Goal: Task Accomplishment & Management: Complete application form

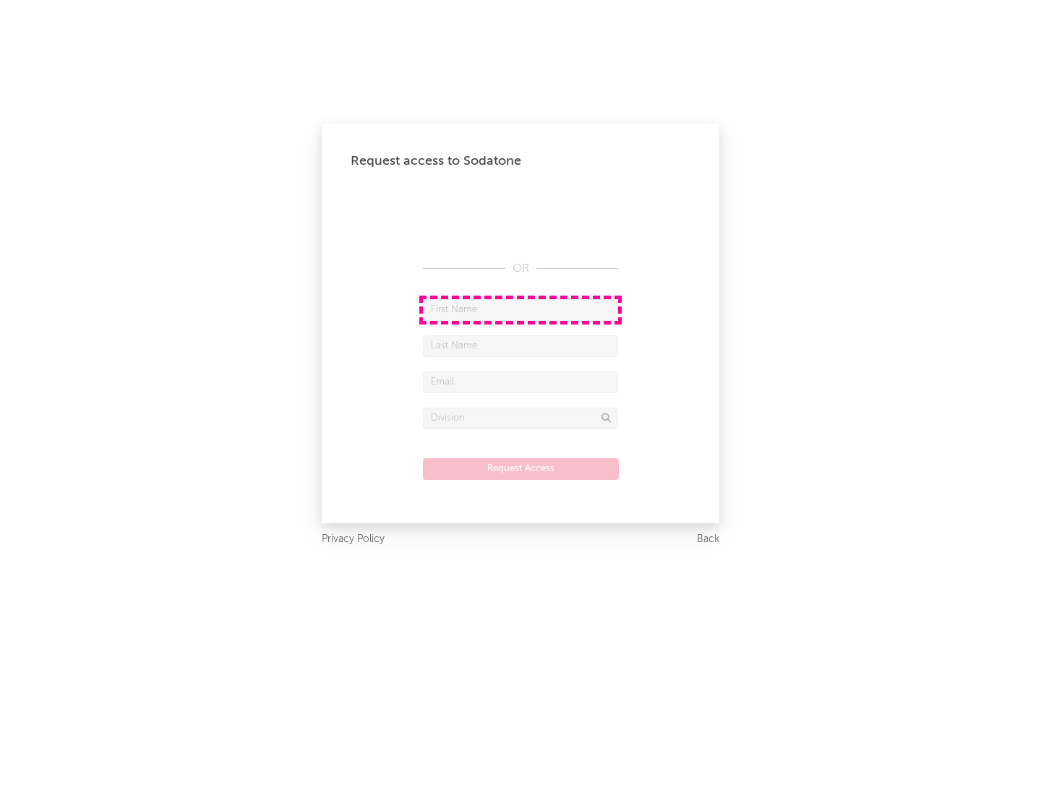
click at [521, 309] on input "text" at bounding box center [520, 310] width 195 height 22
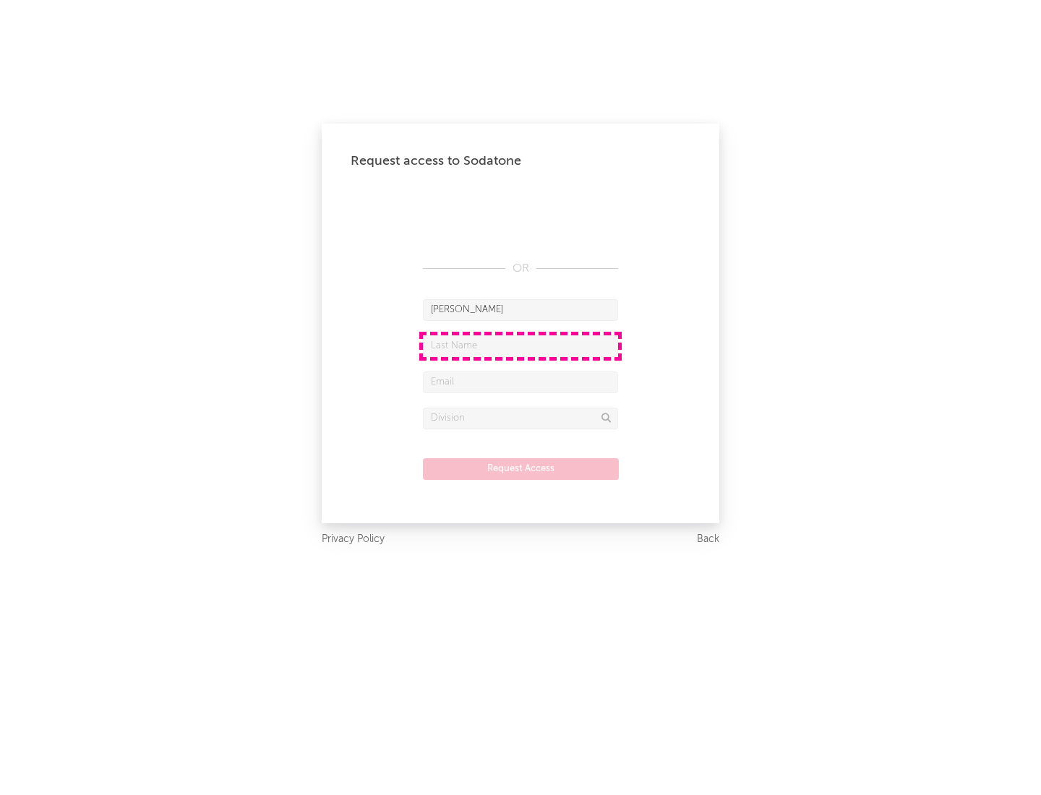
type input "[PERSON_NAME]"
click at [521, 346] on input "text" at bounding box center [520, 346] width 195 height 22
type input "[PERSON_NAME]"
click at [521, 382] on input "text" at bounding box center [520, 383] width 195 height 22
type input "[EMAIL_ADDRESS][DOMAIN_NAME]"
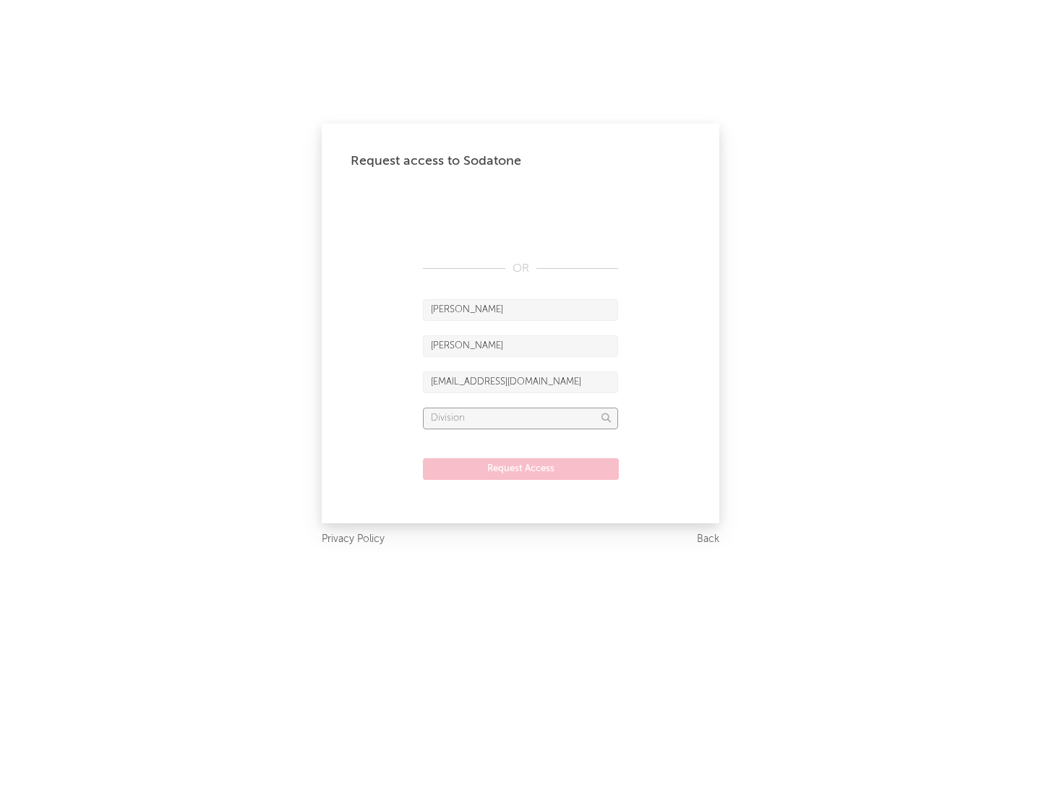
click at [521, 418] on input "text" at bounding box center [520, 419] width 195 height 22
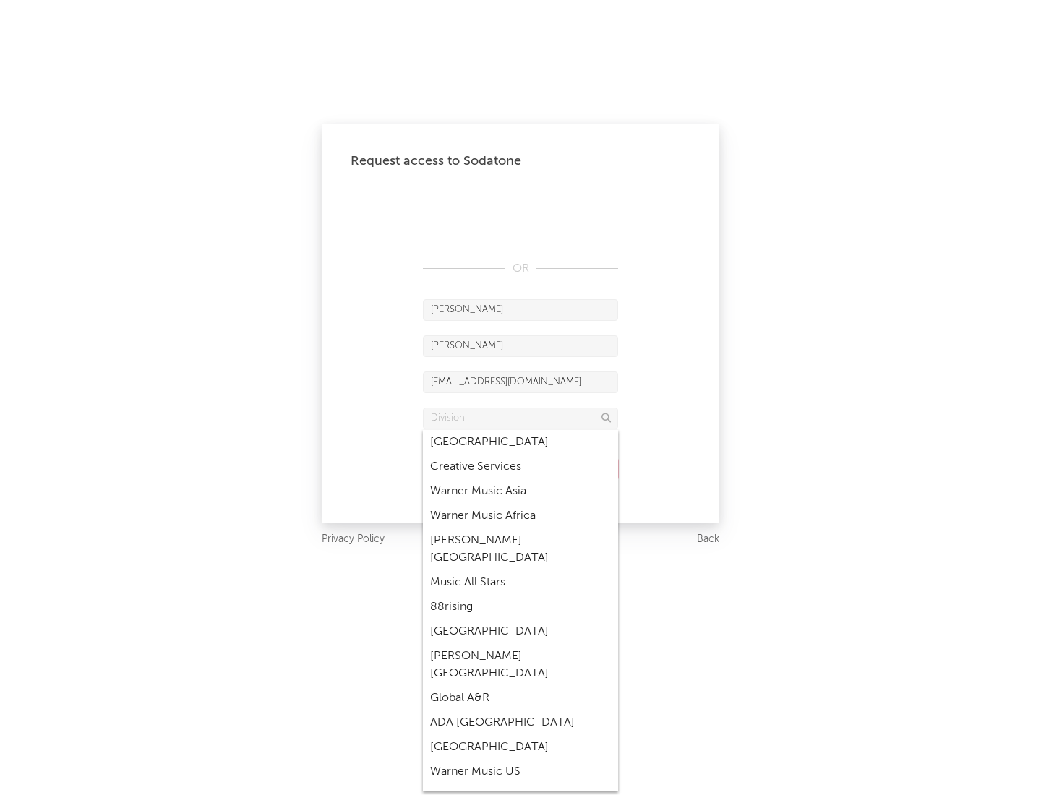
click at [521, 570] on div "Music All Stars" at bounding box center [520, 582] width 195 height 25
type input "Music All Stars"
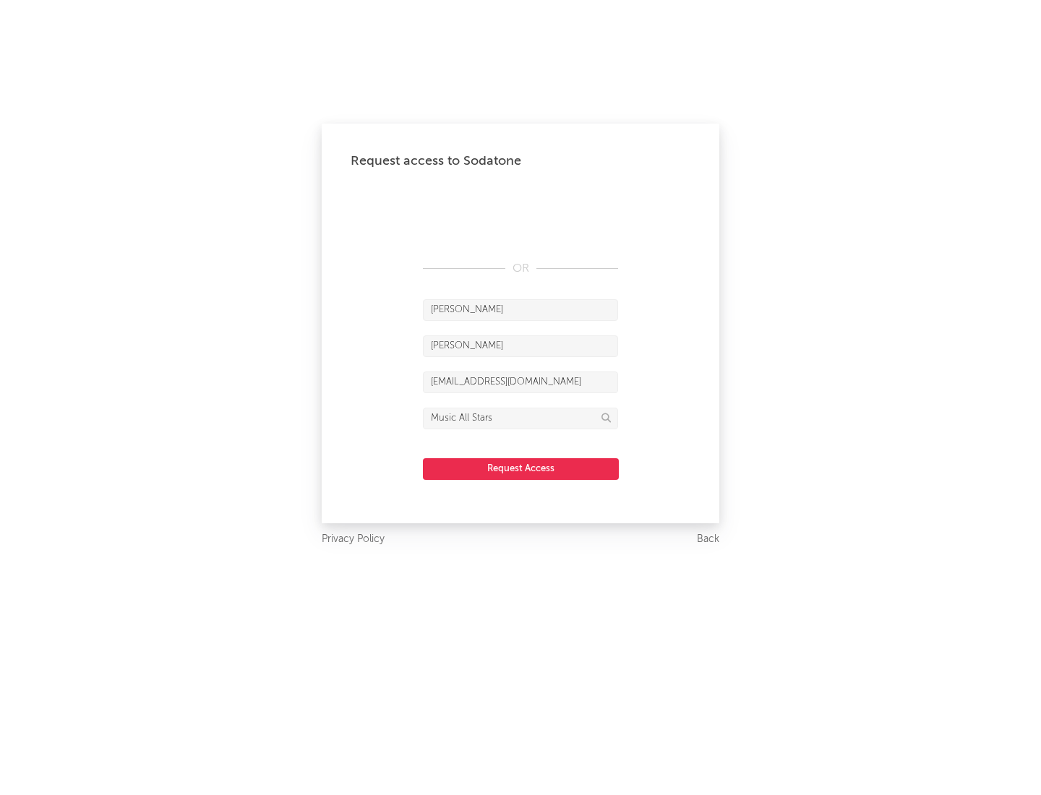
click at [521, 469] on button "Request Access" at bounding box center [521, 469] width 196 height 22
